Goal: Task Accomplishment & Management: Manage account settings

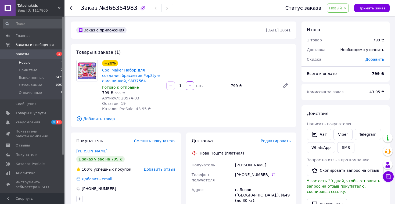
click at [24, 61] on span "Новые" at bounding box center [25, 62] width 12 height 5
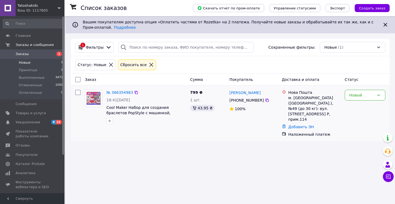
click at [124, 90] on div "№ 366354983" at bounding box center [120, 92] width 28 height 6
click at [124, 92] on link "№ 366354983" at bounding box center [120, 92] width 27 height 4
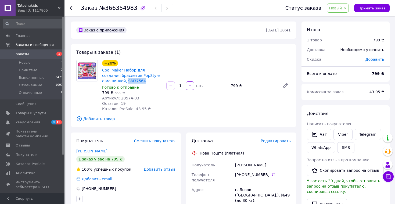
drag, startPoint x: 125, startPoint y: 81, endPoint x: 102, endPoint y: 81, distance: 23.1
click at [102, 81] on div "Cool Maker Набор для создания браслетов PopStyle с машинкой, SM37564" at bounding box center [132, 75] width 61 height 17
copy link "SM37564"
click at [346, 9] on span "Новый" at bounding box center [338, 7] width 22 height 9
click at [344, 16] on li "Принят" at bounding box center [341, 19] width 29 height 8
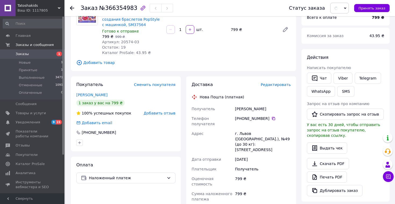
scroll to position [65, 0]
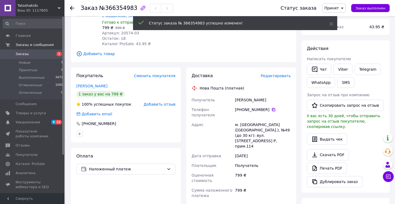
click at [272, 109] on icon at bounding box center [273, 109] width 3 height 3
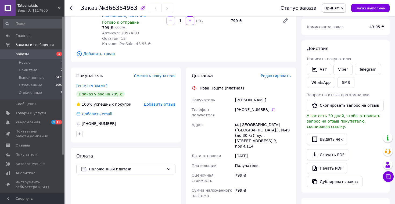
scroll to position [0, 0]
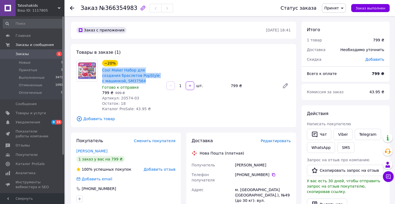
drag, startPoint x: 136, startPoint y: 80, endPoint x: 101, endPoint y: 70, distance: 35.9
click at [102, 70] on div "Cool Maker Набор для создания браслетов PopStyle с машинкой, SM37564" at bounding box center [132, 75] width 61 height 17
copy link "Cool Maker Набор для создания браслетов PopStyle с машинкой, SM37564"
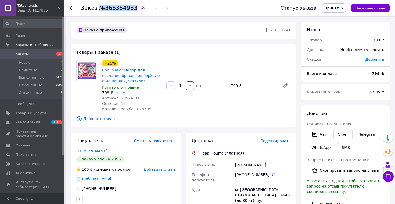
drag, startPoint x: 97, startPoint y: 7, endPoint x: 132, endPoint y: 6, distance: 35.2
click at [132, 6] on span "№366354983" at bounding box center [118, 8] width 38 height 6
copy span "№366354983"
click at [31, 70] on span "Принятые" at bounding box center [28, 70] width 19 height 5
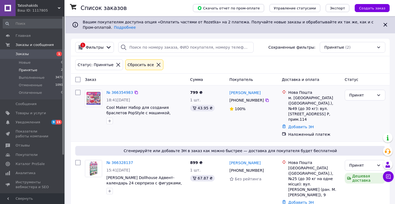
scroll to position [2, 0]
